Goal: Task Accomplishment & Management: Use online tool/utility

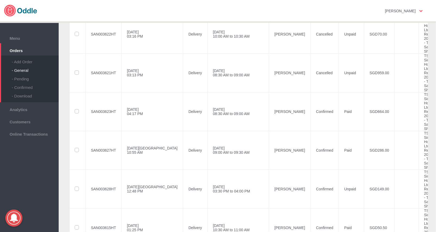
scroll to position [134, 0]
click at [75, 188] on label at bounding box center [77, 190] width 5 height 4
click at [0, 0] on input "checkbox" at bounding box center [0, 0] width 0 height 0
click at [311, 170] on td "Confirmed" at bounding box center [325, 189] width 28 height 39
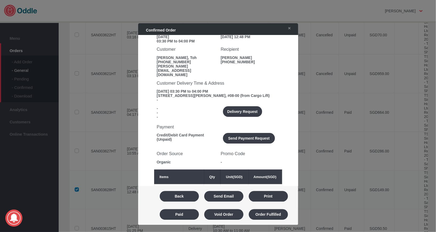
scroll to position [62, 0]
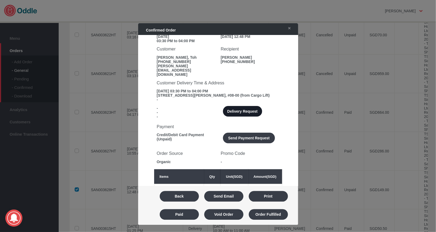
click at [243, 110] on button "Delivery Request" at bounding box center [242, 111] width 39 height 11
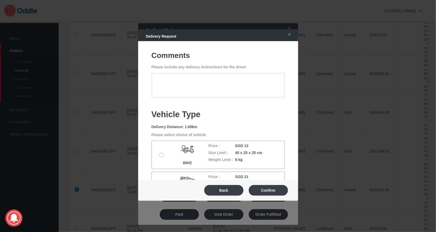
click at [157, 155] on div "BIKE Price : SGD 13 Size Limit : 40 x 25 x 25 cm Weight Limit : 8 kg" at bounding box center [218, 155] width 133 height 28
click at [163, 155] on label at bounding box center [162, 155] width 5 height 4
click at [0, 0] on input "radio" at bounding box center [0, 0] width 0 height 0
click at [275, 190] on button "Confirm" at bounding box center [268, 190] width 39 height 11
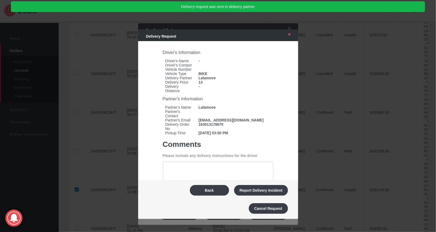
click at [293, 36] on link "✕" at bounding box center [288, 35] width 11 height 10
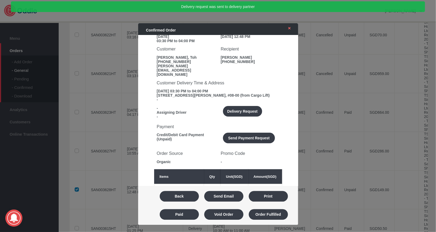
click at [292, 31] on link "✕" at bounding box center [288, 28] width 11 height 10
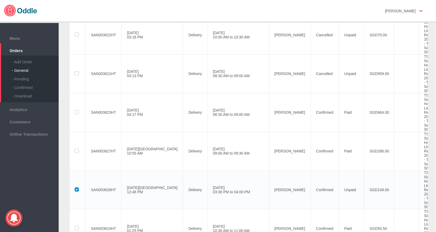
click at [311, 170] on td "Confirmed" at bounding box center [325, 189] width 28 height 39
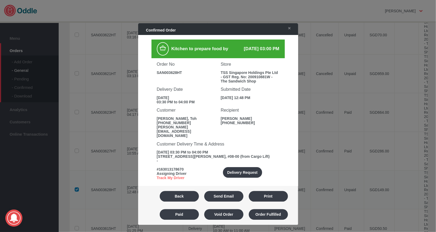
scroll to position [0, 0]
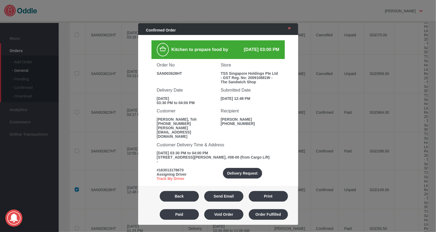
click at [292, 31] on link "✕" at bounding box center [288, 28] width 11 height 10
